Goal: Go to known website: Access a specific website the user already knows

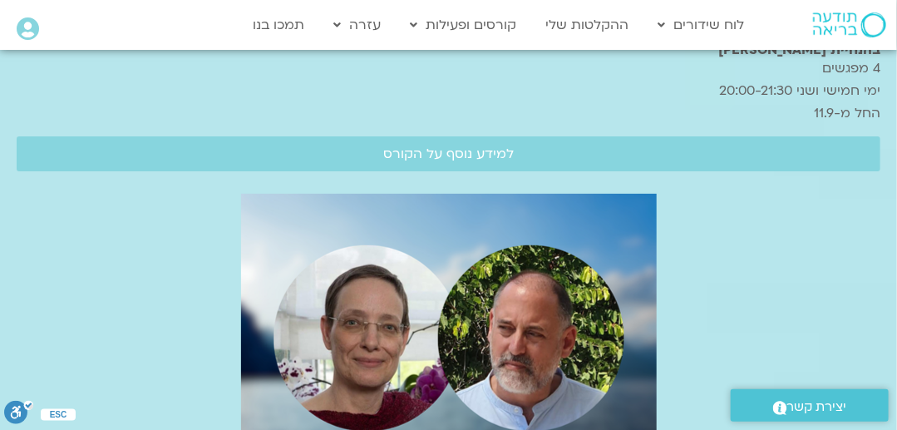
scroll to position [2026, 0]
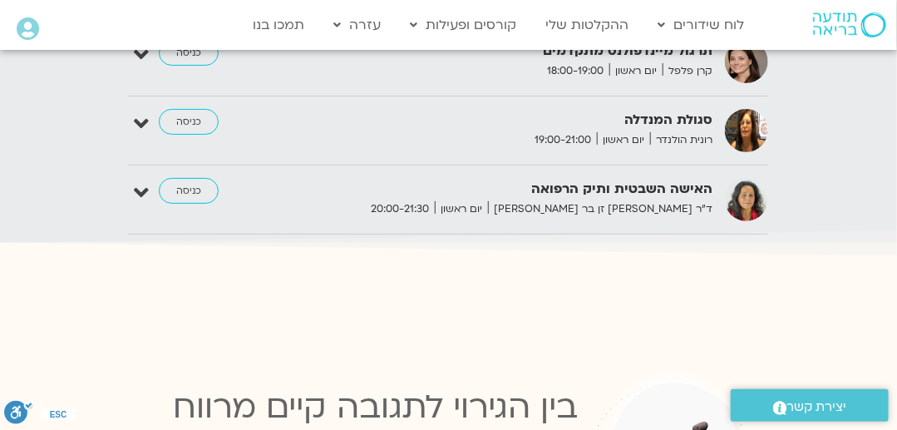
scroll to position [2152, 0]
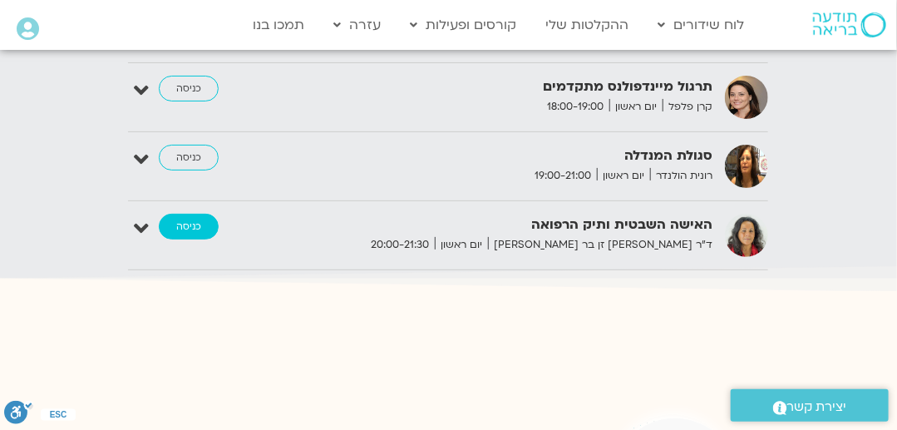
click at [193, 214] on link "כניסה" at bounding box center [189, 227] width 60 height 27
